Goal: Use online tool/utility: Utilize a website feature to perform a specific function

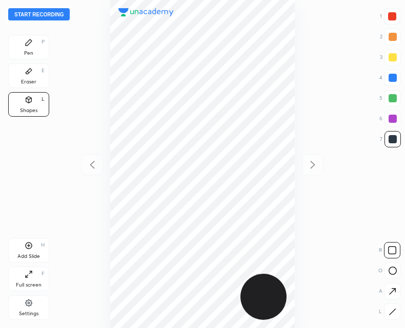
scroll to position [328, 241]
click at [395, 274] on icon at bounding box center [392, 271] width 8 height 8
click at [29, 48] on div "Pen P" at bounding box center [28, 47] width 41 height 25
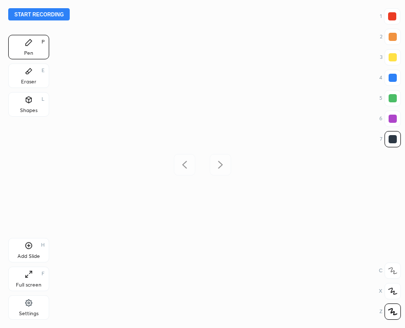
click at [108, 109] on div at bounding box center [202, 164] width 241 height 328
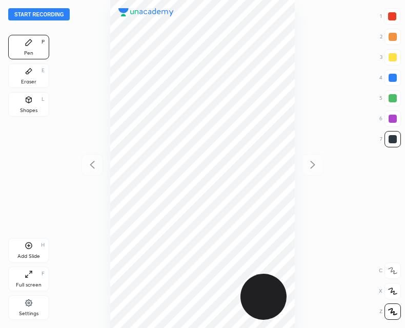
scroll to position [328, 241]
click at [46, 14] on button "Start recording" at bounding box center [38, 14] width 61 height 12
click at [27, 104] on div "Shapes L" at bounding box center [28, 104] width 41 height 25
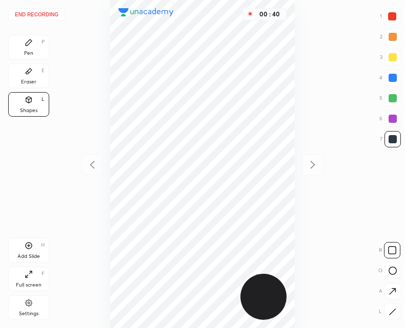
click at [390, 269] on icon at bounding box center [392, 271] width 8 height 8
click at [29, 47] on div "Pen P" at bounding box center [28, 47] width 41 height 25
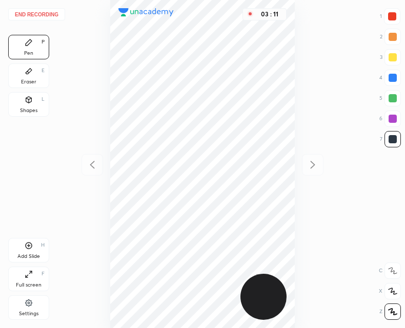
click at [46, 9] on button "End recording" at bounding box center [36, 14] width 57 height 12
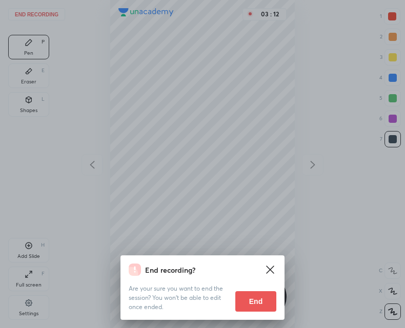
click at [256, 307] on button "End" at bounding box center [255, 302] width 41 height 20
